Goal: Transaction & Acquisition: Book appointment/travel/reservation

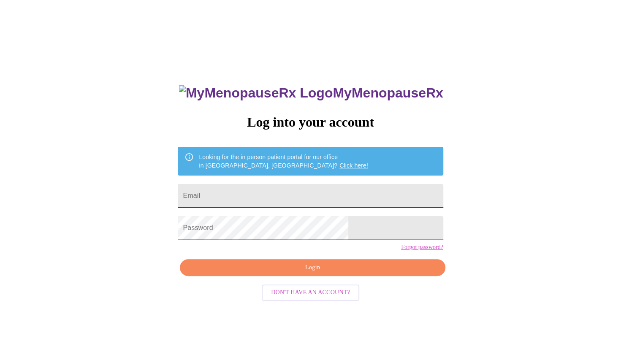
click at [258, 193] on input "Email" at bounding box center [310, 196] width 265 height 24
type input "[EMAIL_ADDRESS][DOMAIN_NAME]"
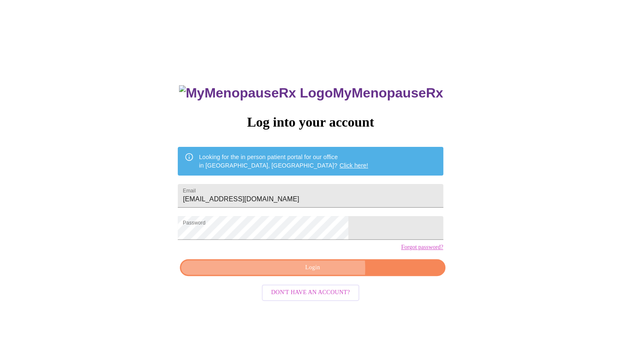
click at [320, 273] on span "Login" at bounding box center [313, 268] width 246 height 11
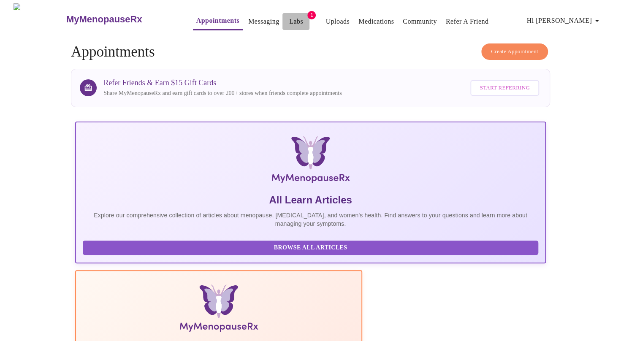
click at [289, 20] on link "Labs" at bounding box center [296, 22] width 14 height 12
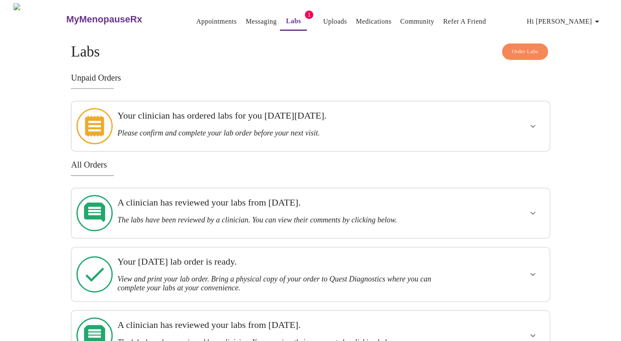
click at [196, 16] on link "Appointments" at bounding box center [216, 22] width 41 height 12
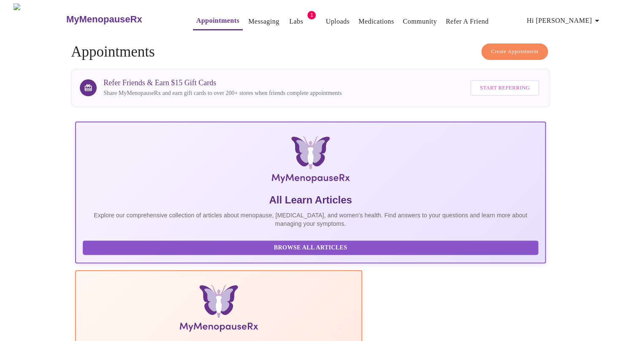
click at [520, 47] on span "Create Appointment" at bounding box center [514, 52] width 47 height 10
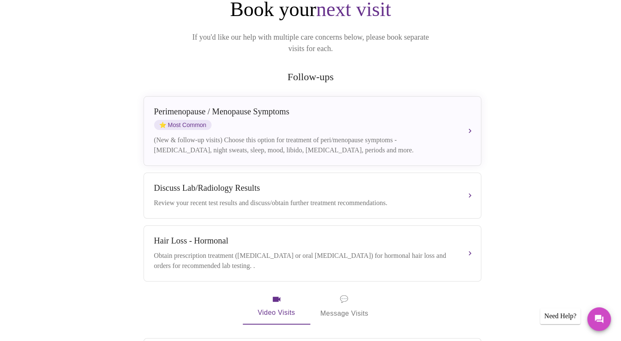
scroll to position [97, 0]
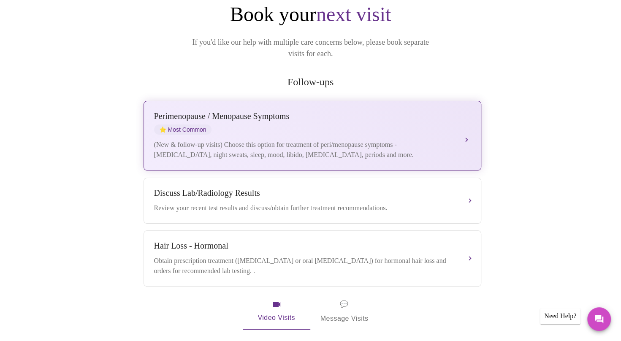
click at [459, 129] on div "Perimenopause / Menopause Symptoms ⭐ Most Common (New & follow-up visits) Choos…" at bounding box center [312, 135] width 317 height 49
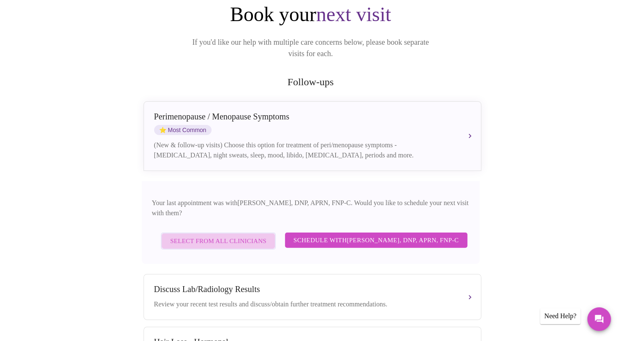
click at [225, 236] on span "Select from All Clinicians" at bounding box center [218, 241] width 96 height 11
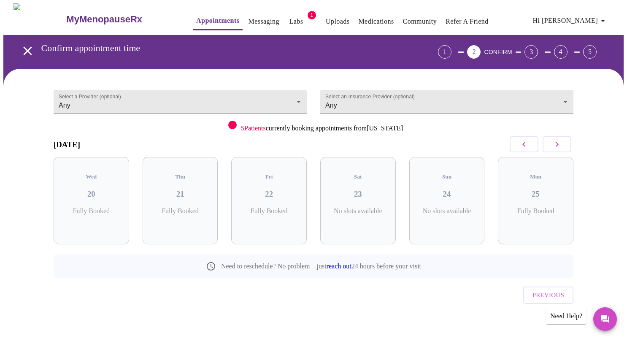
click at [559, 143] on icon "button" at bounding box center [557, 144] width 10 height 10
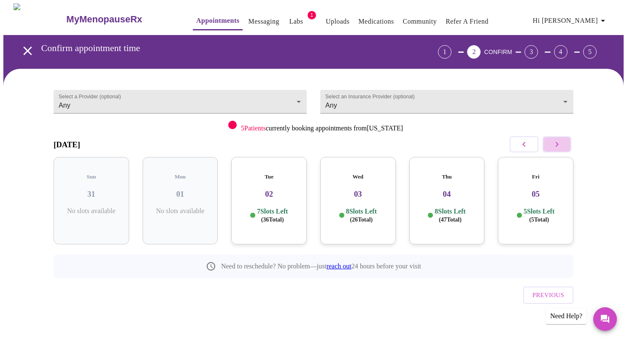
click at [559, 143] on icon "button" at bounding box center [557, 144] width 10 height 10
click at [526, 140] on icon "button" at bounding box center [524, 144] width 10 height 10
click at [536, 190] on h3 "05" at bounding box center [536, 194] width 62 height 9
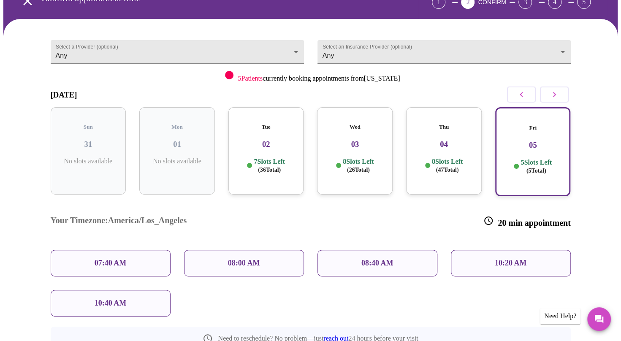
scroll to position [52, 0]
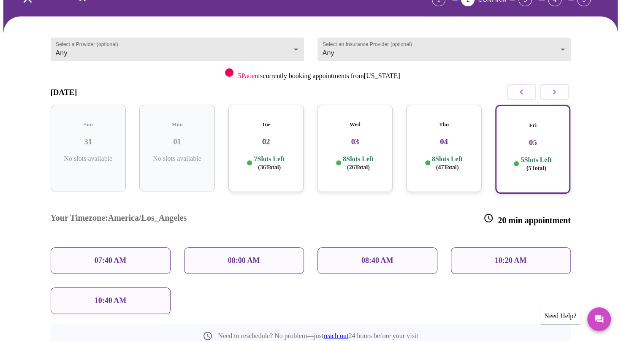
click at [119, 256] on p "07:40 AM" at bounding box center [111, 260] width 32 height 9
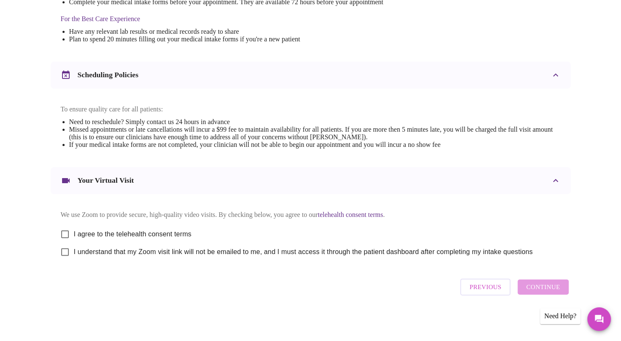
scroll to position [271, 0]
click at [65, 232] on input "I agree to the telehealth consent terms" at bounding box center [65, 234] width 18 height 18
checkbox input "true"
click at [65, 252] on input "I understand that my Zoom visit link will not be emailed to me, and I must acce…" at bounding box center [65, 252] width 18 height 18
checkbox input "true"
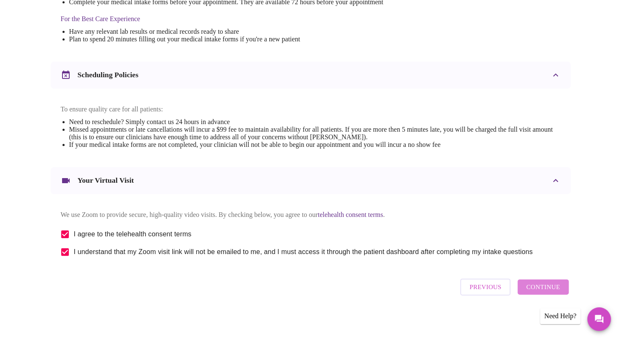
click at [546, 288] on span "Continue" at bounding box center [543, 287] width 34 height 11
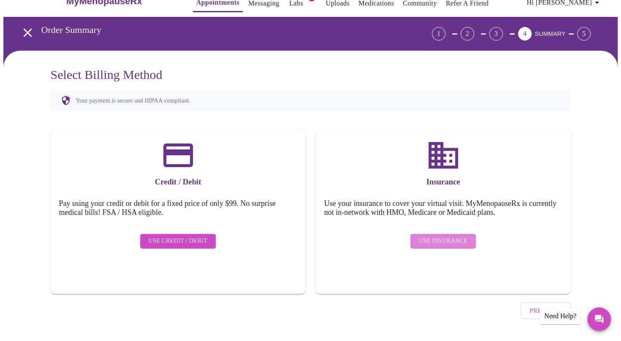
click at [450, 236] on span "Use Insurance" at bounding box center [443, 241] width 49 height 11
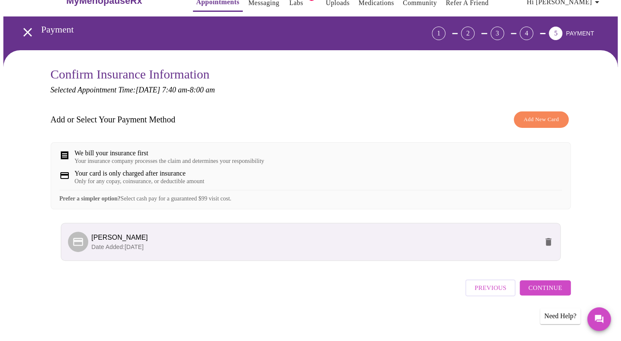
scroll to position [25, 0]
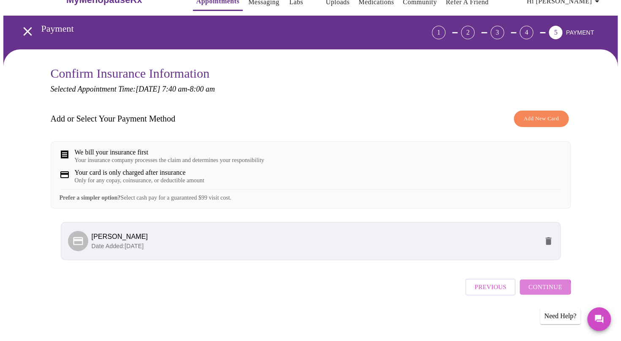
click at [544, 291] on span "Continue" at bounding box center [545, 287] width 34 height 11
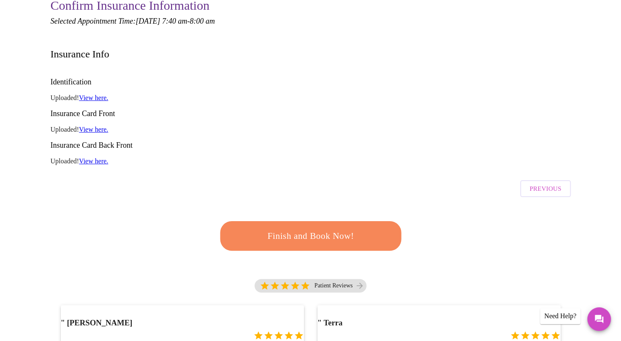
scroll to position [79, 0]
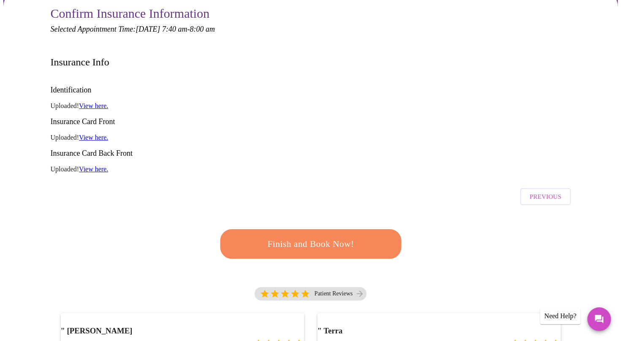
click at [313, 236] on span "Finish and Book Now!" at bounding box center [311, 244] width 156 height 16
